Goal: Information Seeking & Learning: Learn about a topic

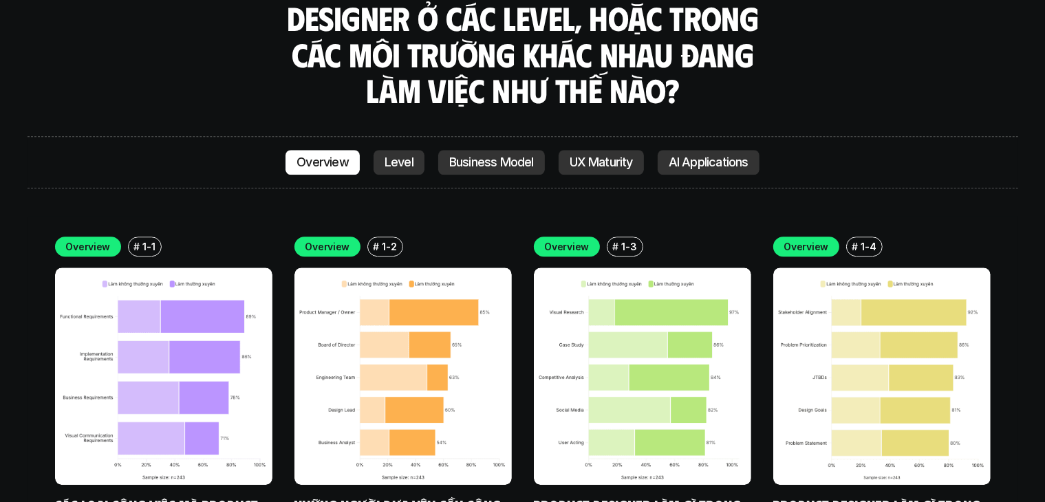
scroll to position [3761, 0]
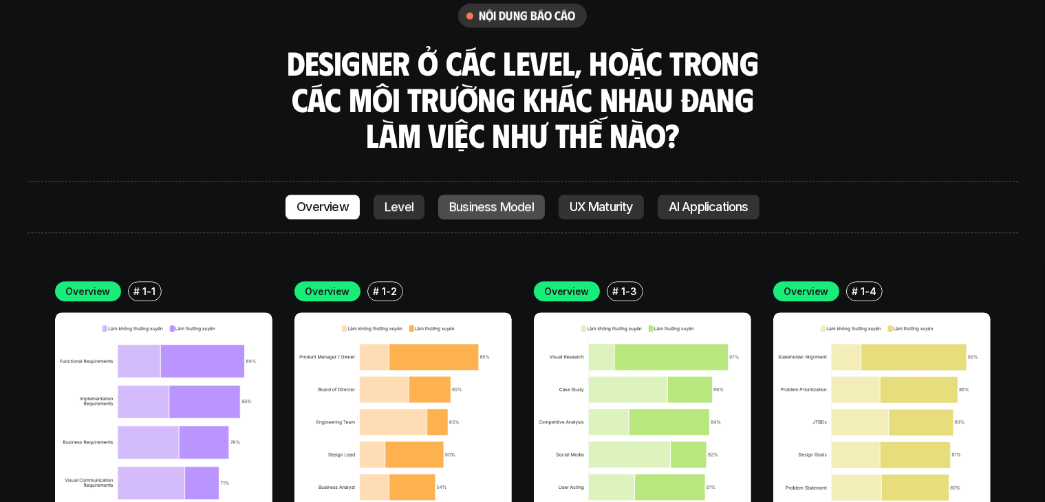
click at [490, 195] on link "Business Model" at bounding box center [491, 207] width 107 height 25
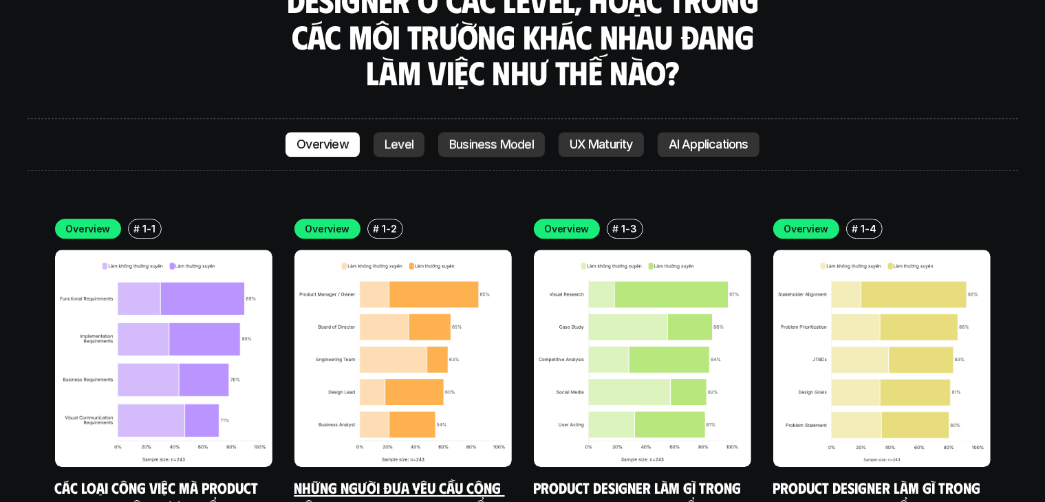
scroll to position [3830, 0]
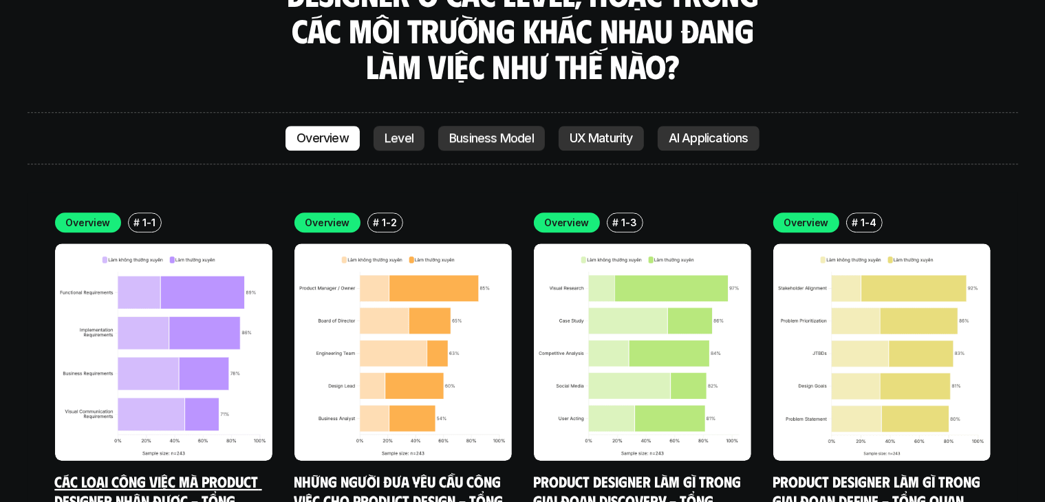
click at [114, 245] on img at bounding box center [163, 352] width 217 height 217
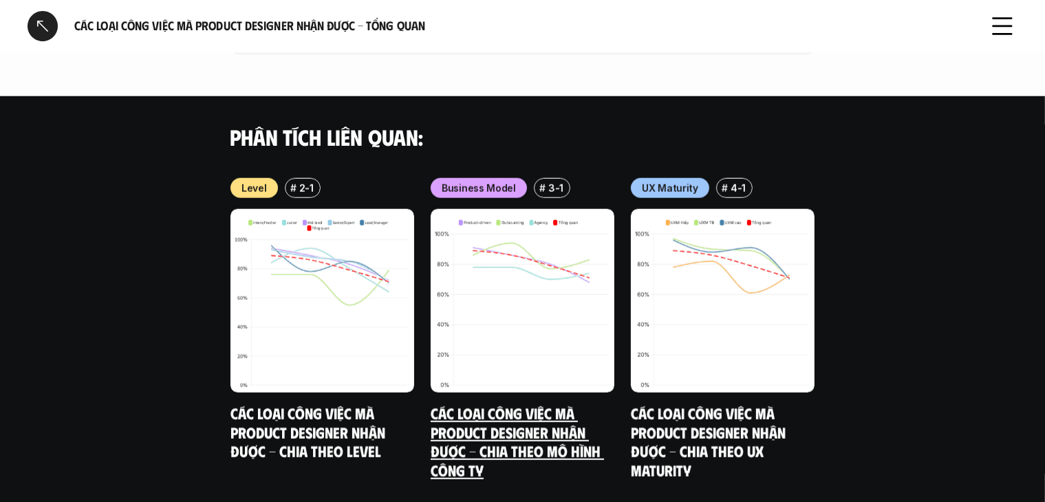
scroll to position [1454, 0]
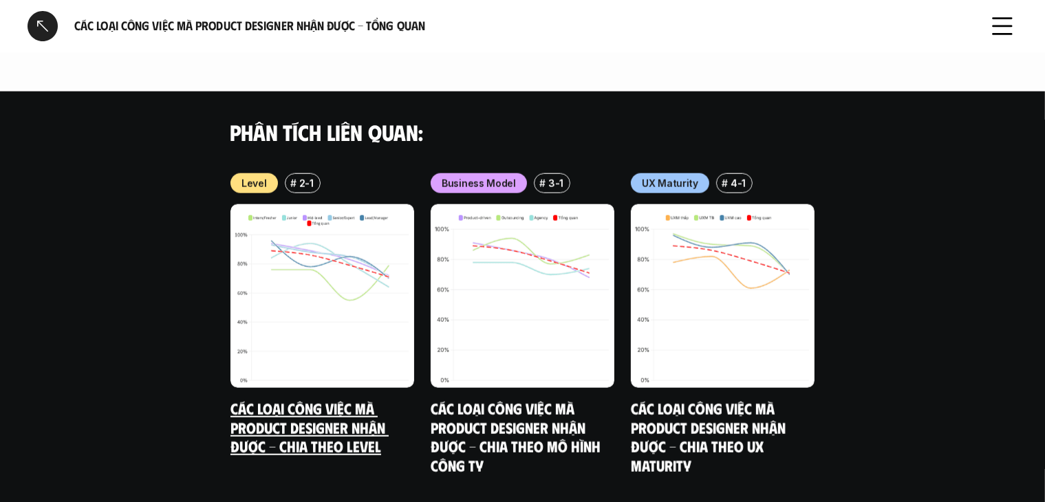
click at [318, 204] on img at bounding box center [323, 296] width 184 height 184
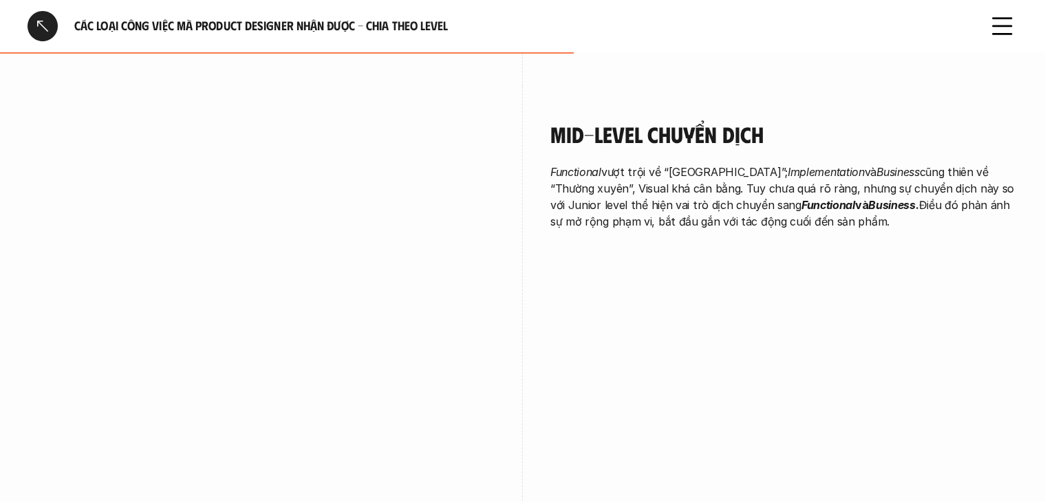
scroll to position [2053, 0]
click at [27, 31] on div "Các loại công việc mà Product Designer nhận được - Chia theo Level" at bounding box center [522, 26] width 1045 height 52
click at [34, 27] on div at bounding box center [43, 26] width 30 height 30
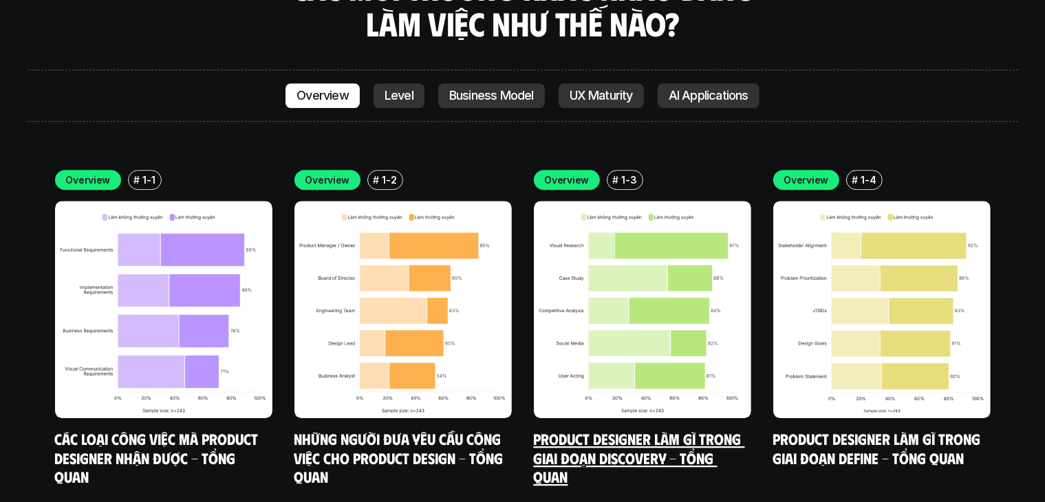
scroll to position [3873, 0]
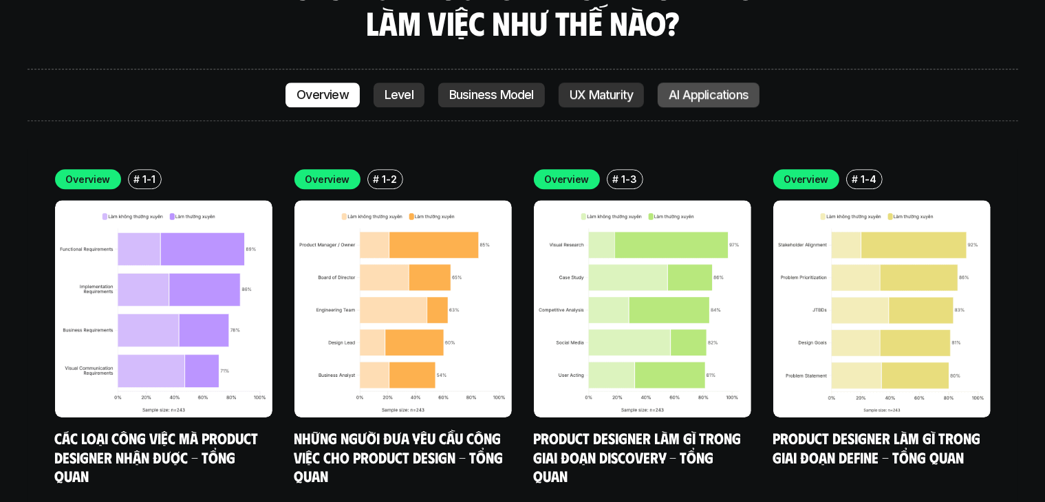
click at [672, 88] on p "AI Applications" at bounding box center [709, 95] width 80 height 14
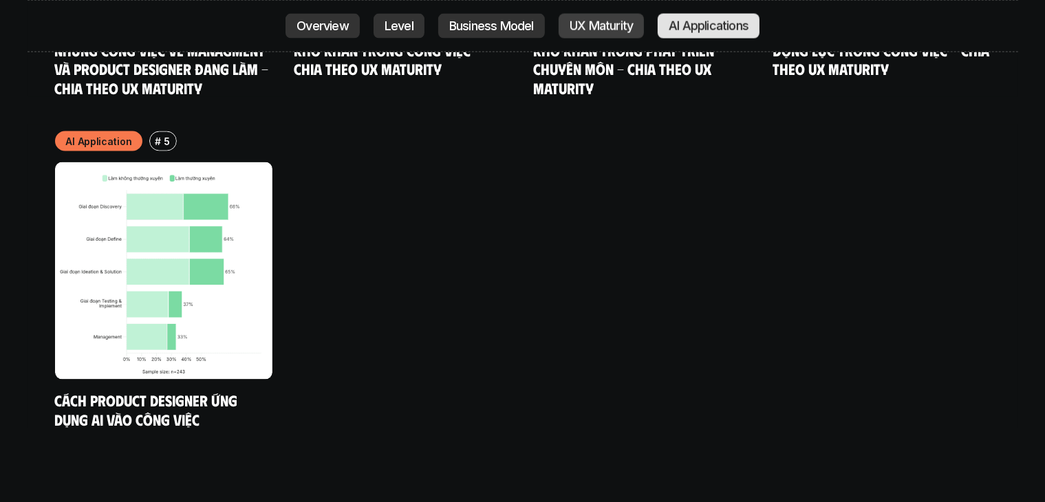
scroll to position [7417, 0]
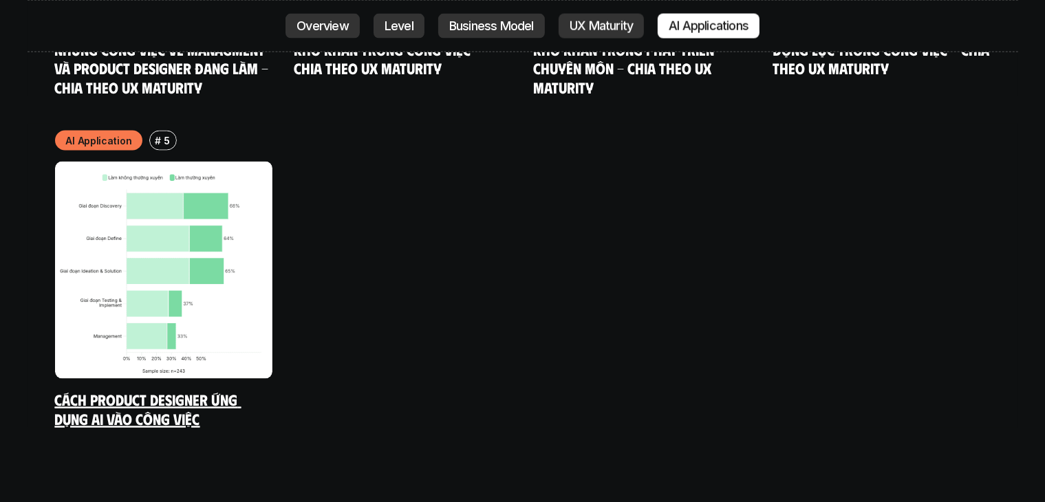
click at [245, 162] on img at bounding box center [163, 270] width 217 height 217
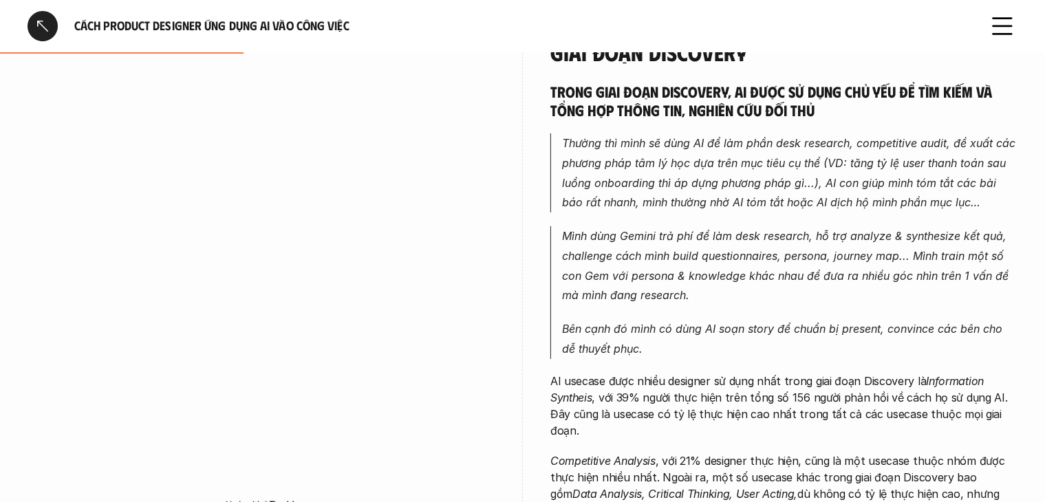
scroll to position [764, 0]
click at [749, 301] on p "Mình dùng Gemini trả phí để làm desk research, hỗ trợ analyze & synthesize kết …" at bounding box center [790, 266] width 456 height 79
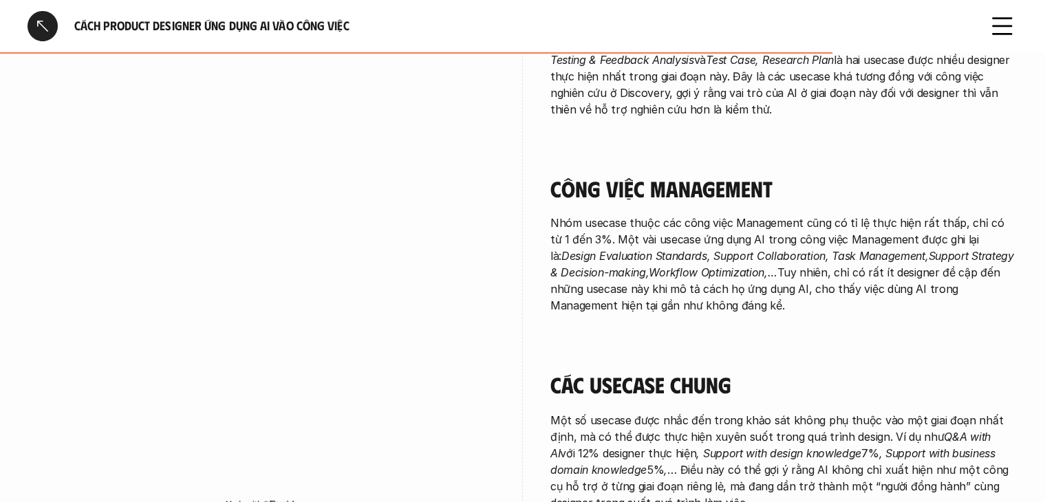
scroll to position [2415, 0]
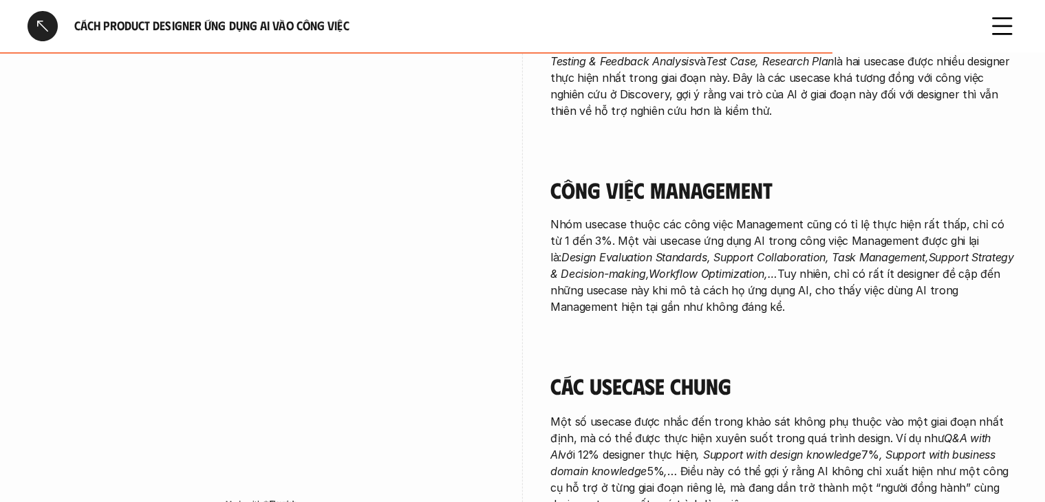
click at [48, 30] on div at bounding box center [43, 26] width 30 height 30
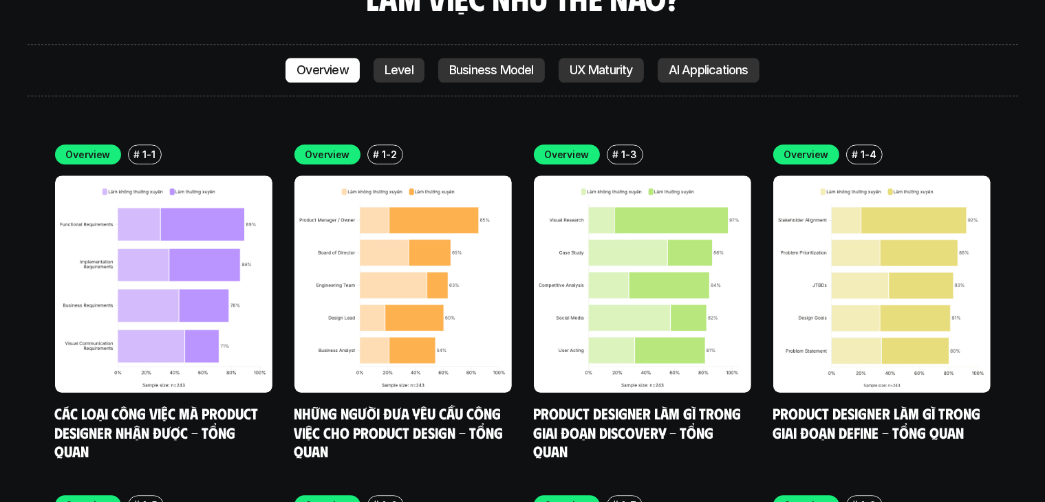
scroll to position [3989, 0]
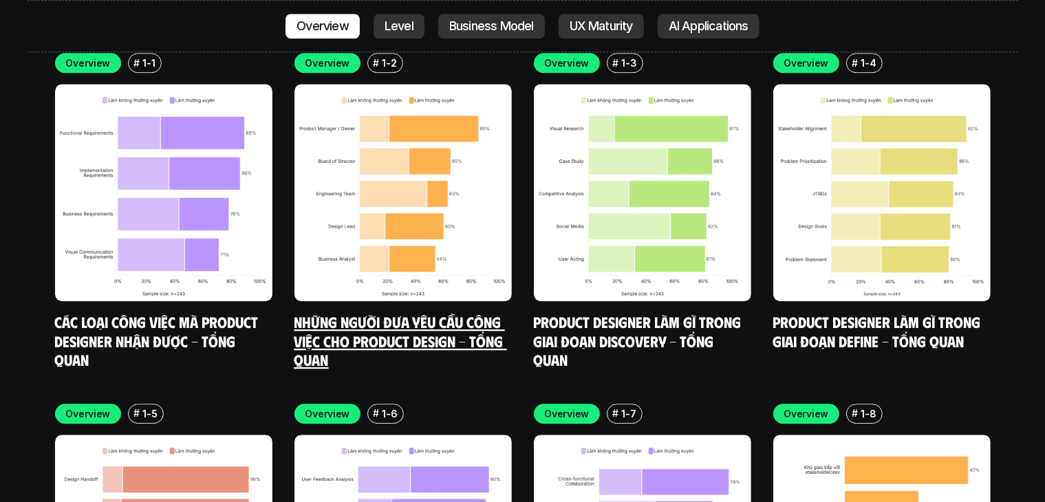
click at [447, 155] on img at bounding box center [402, 192] width 217 height 217
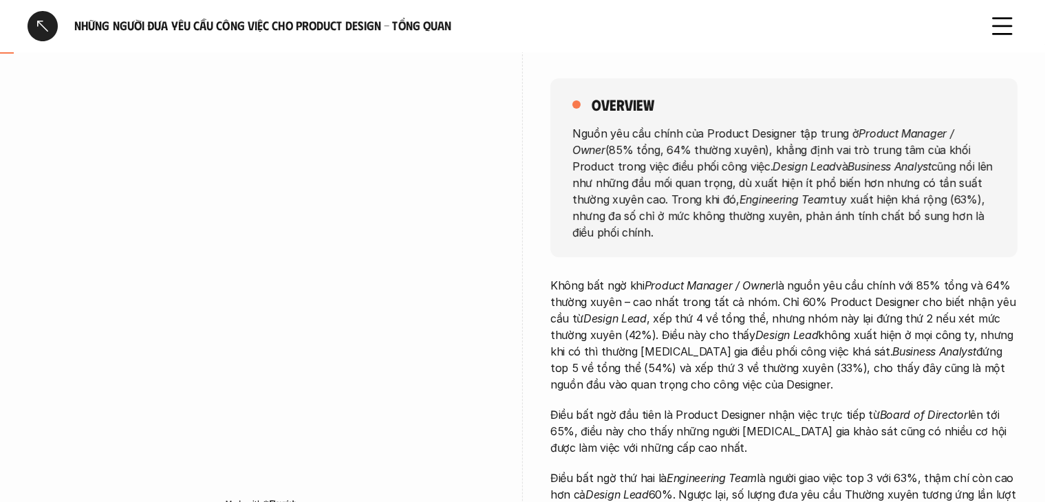
scroll to position [184, 0]
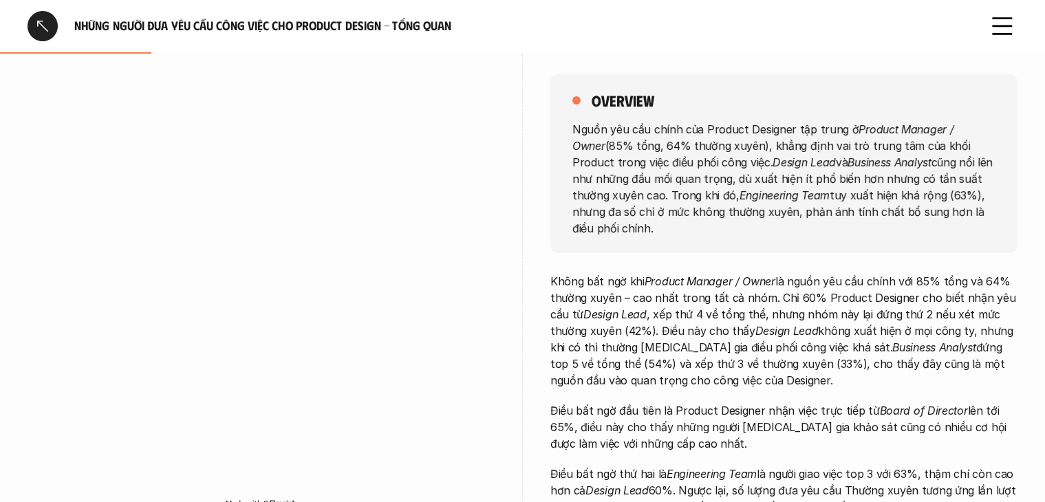
click at [36, 23] on div at bounding box center [43, 26] width 30 height 30
